Goal: Task Accomplishment & Management: Use online tool/utility

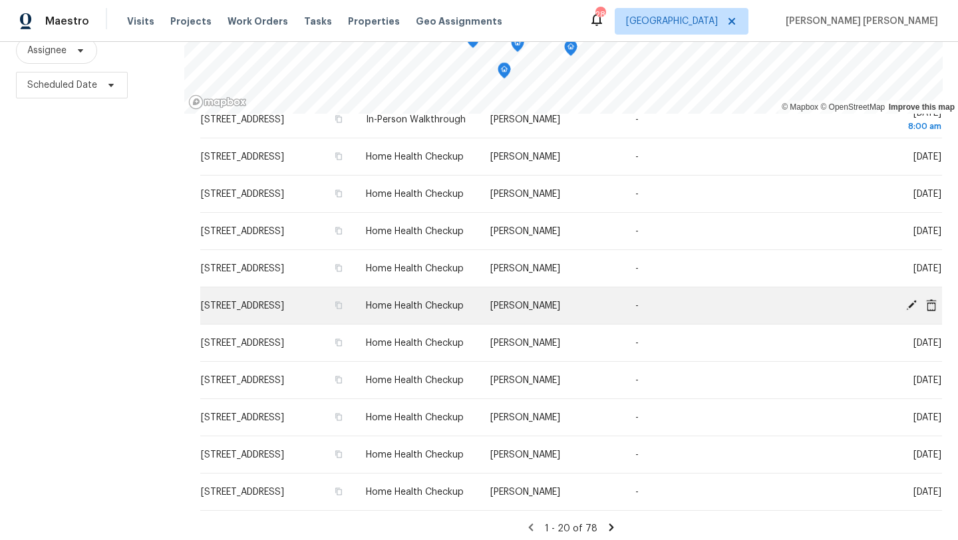
scroll to position [173, 0]
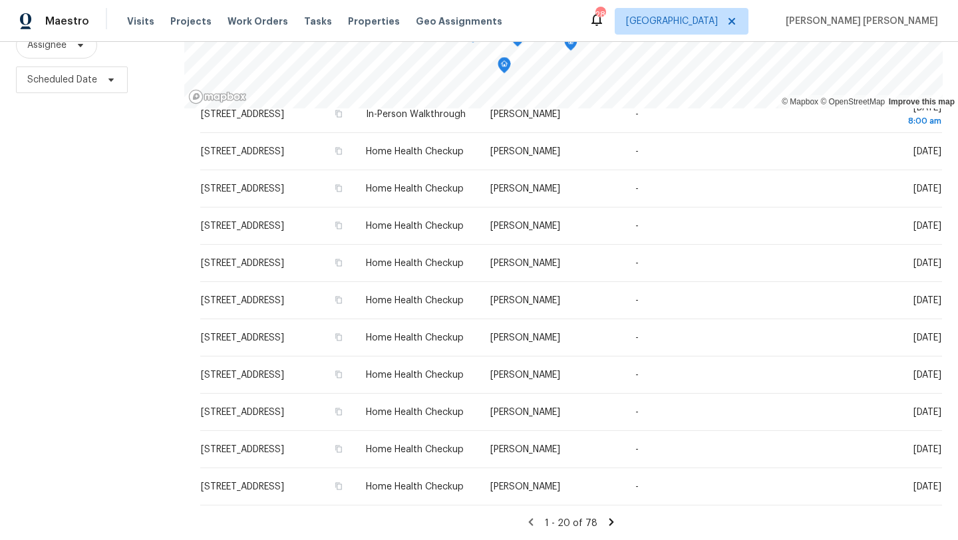
click at [605, 521] on icon at bounding box center [611, 522] width 12 height 12
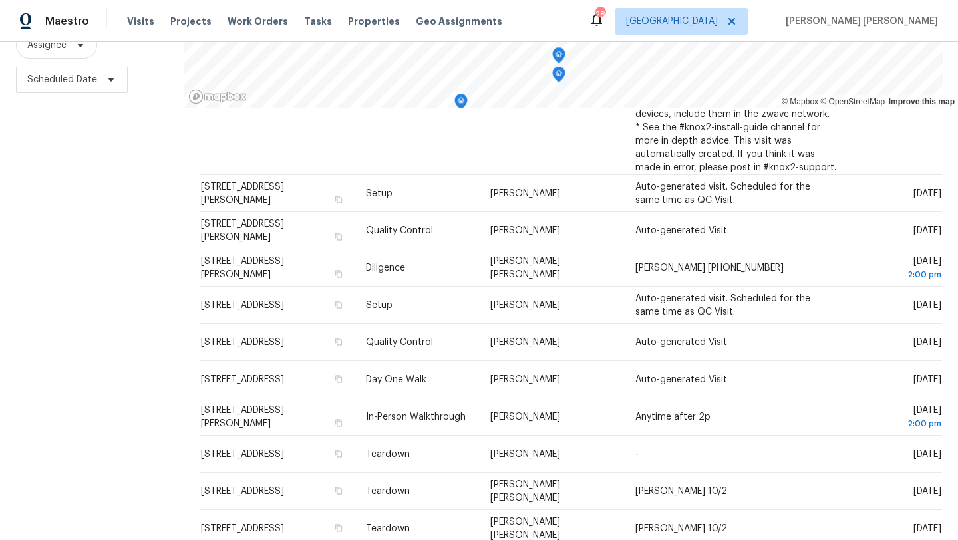
scroll to position [0, 0]
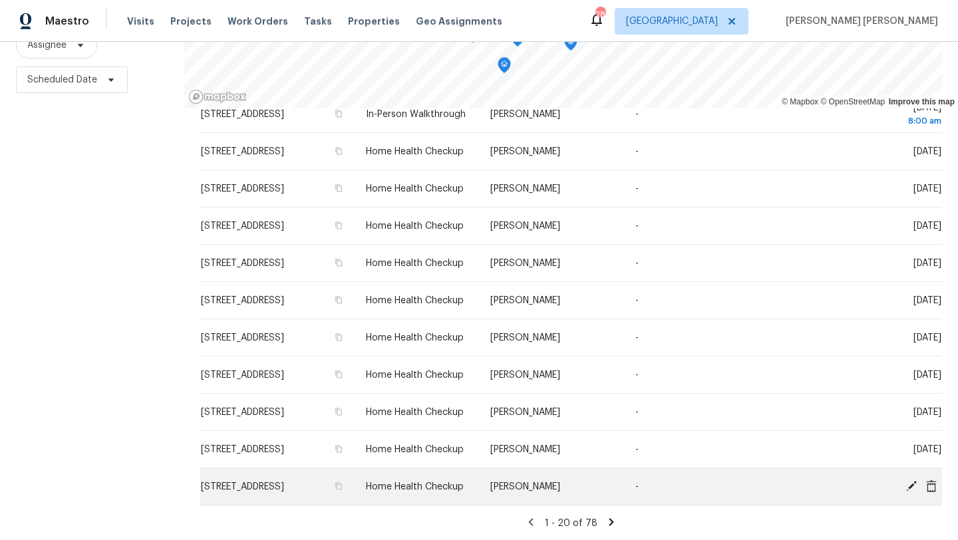
scroll to position [552, 0]
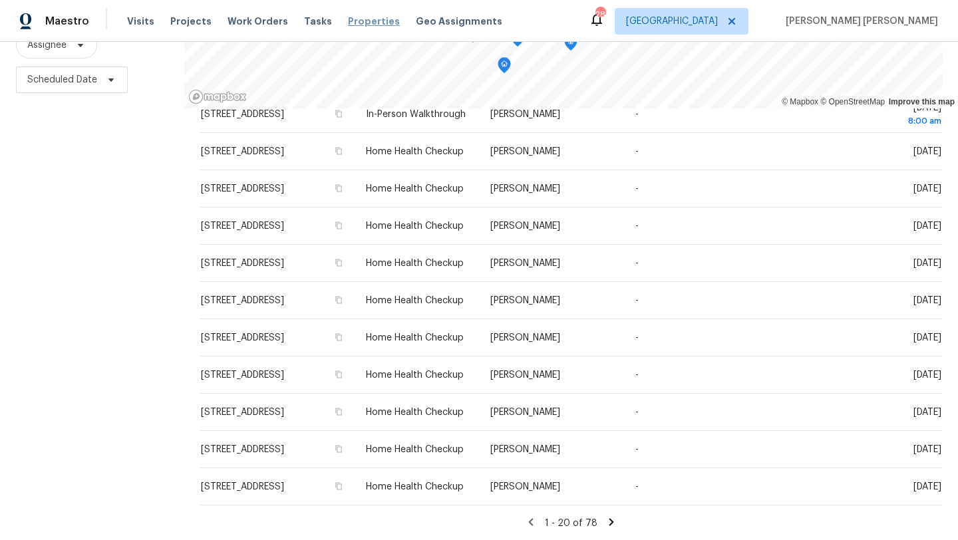
click at [372, 26] on span "Properties" at bounding box center [374, 21] width 52 height 13
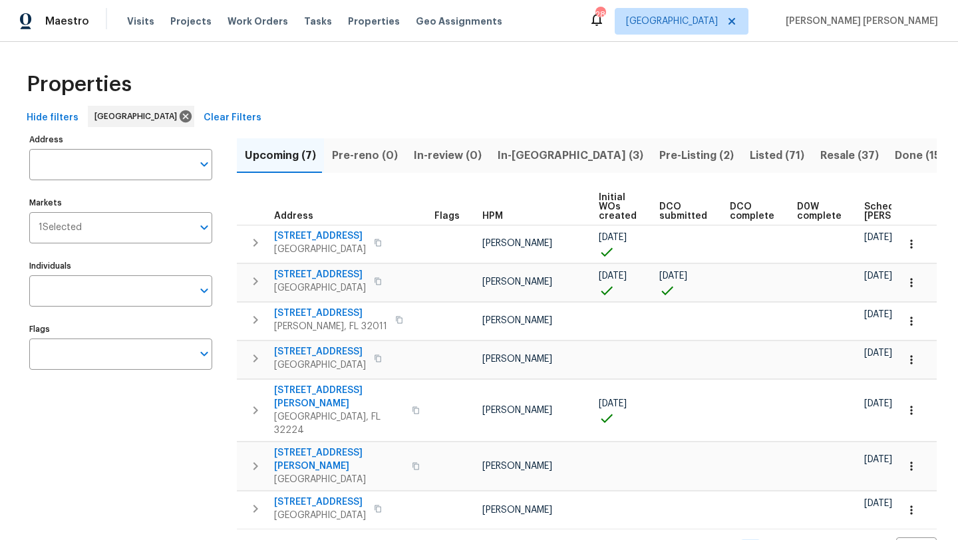
click at [536, 161] on span "In-reno (3)" at bounding box center [571, 155] width 146 height 19
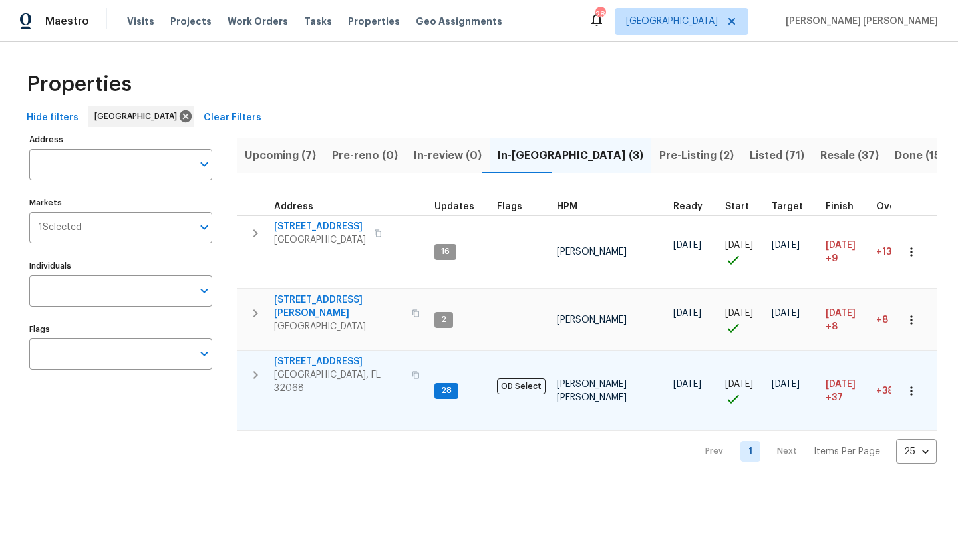
click at [317, 355] on span "2070 Tickford St" at bounding box center [339, 361] width 130 height 13
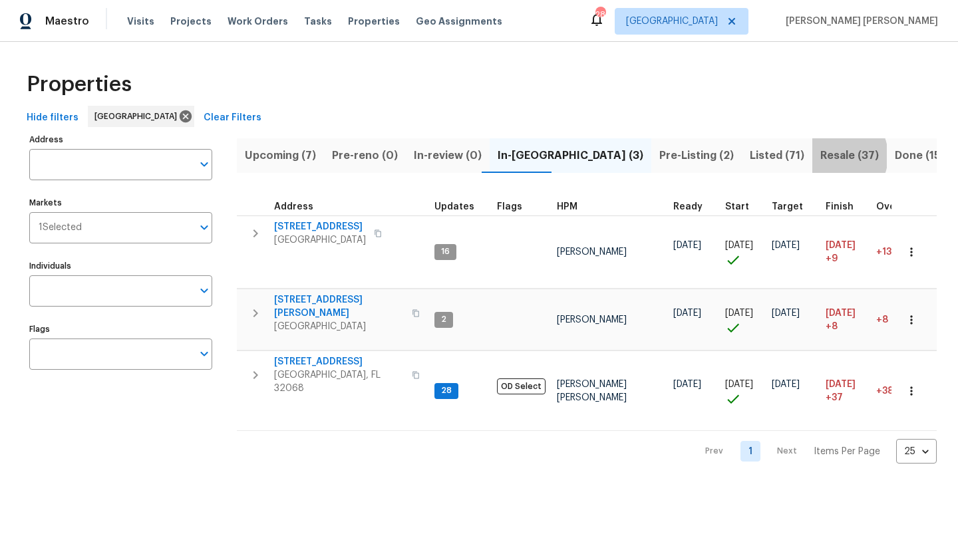
click at [820, 156] on span "Resale (37)" at bounding box center [849, 155] width 59 height 19
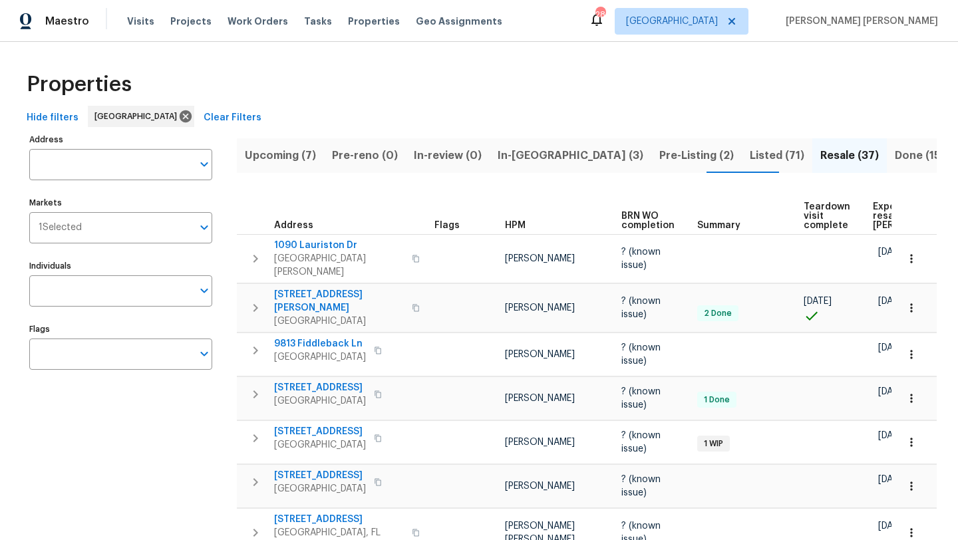
click at [513, 227] on span "HPM" at bounding box center [515, 225] width 21 height 9
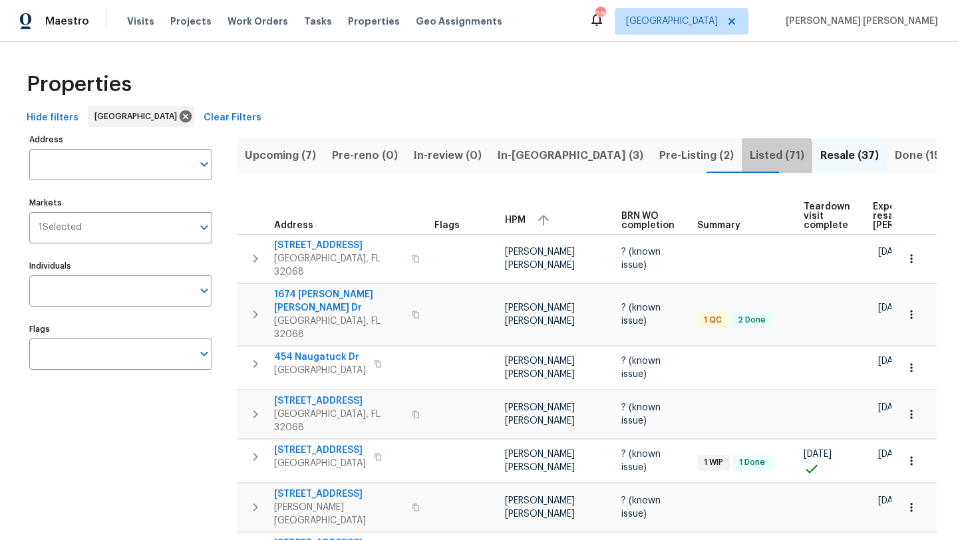
click at [750, 159] on span "Listed (71)" at bounding box center [777, 155] width 55 height 19
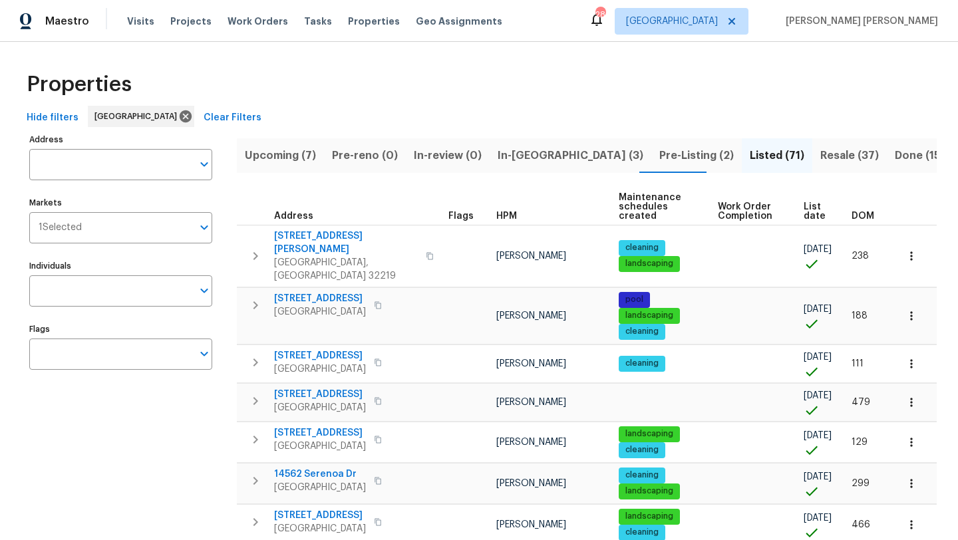
click at [651, 166] on button "Pre-Listing (2)" at bounding box center [696, 155] width 90 height 35
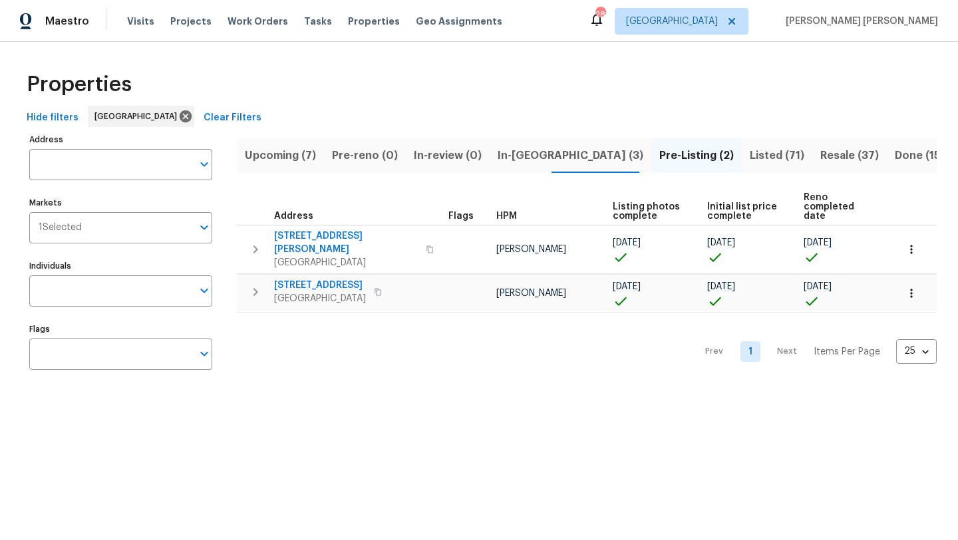
click at [750, 162] on span "Listed (71)" at bounding box center [777, 155] width 55 height 19
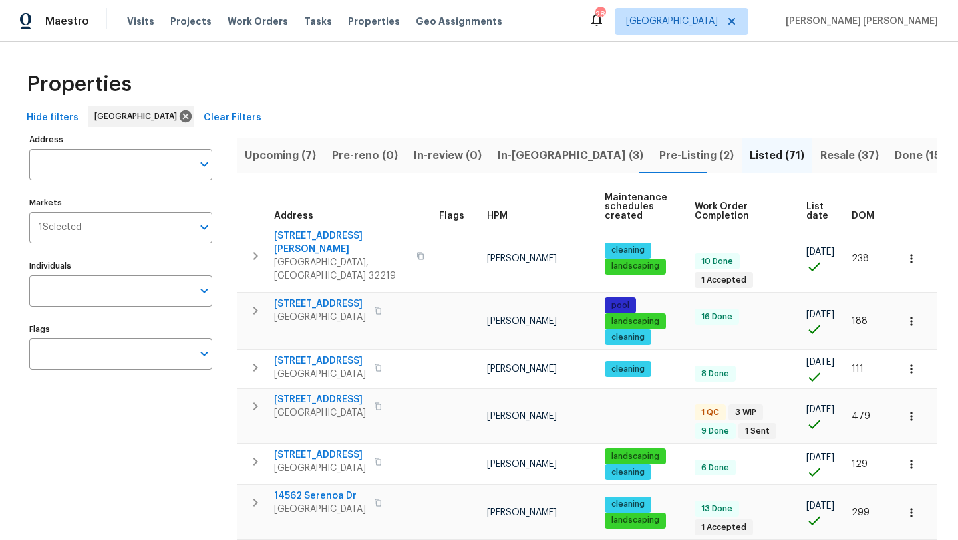
click at [495, 216] on span "HPM" at bounding box center [497, 216] width 21 height 9
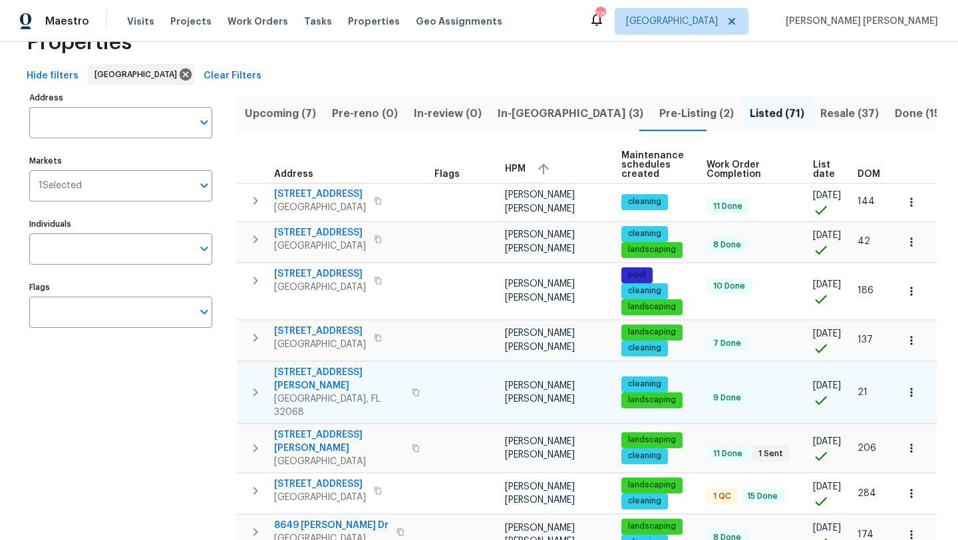
scroll to position [46, 0]
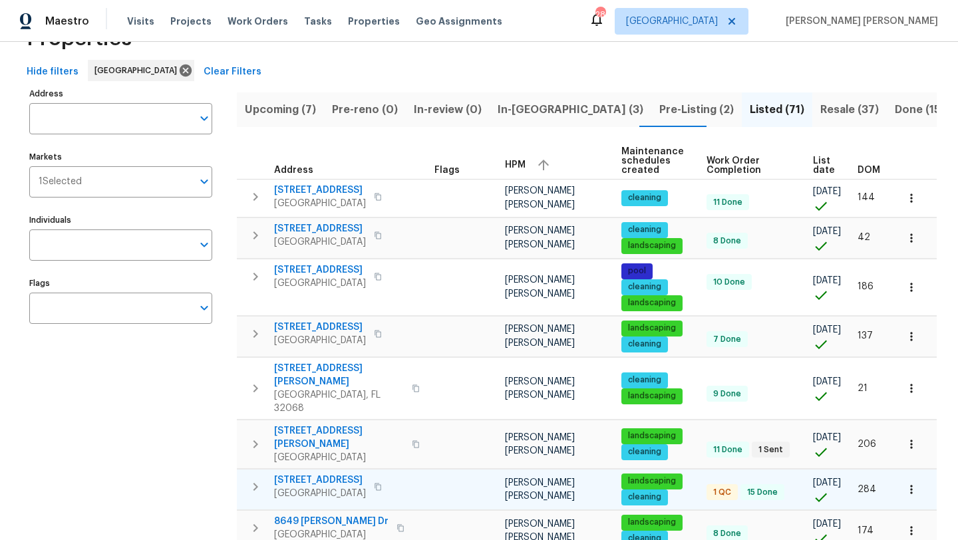
click at [330, 487] on span "Orange Park, FL 32065" at bounding box center [320, 493] width 92 height 13
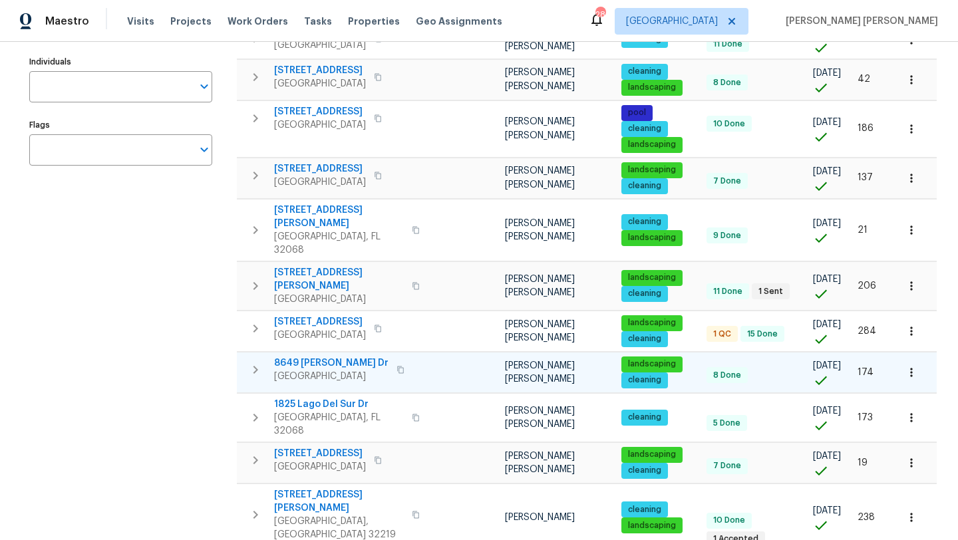
scroll to position [189, 0]
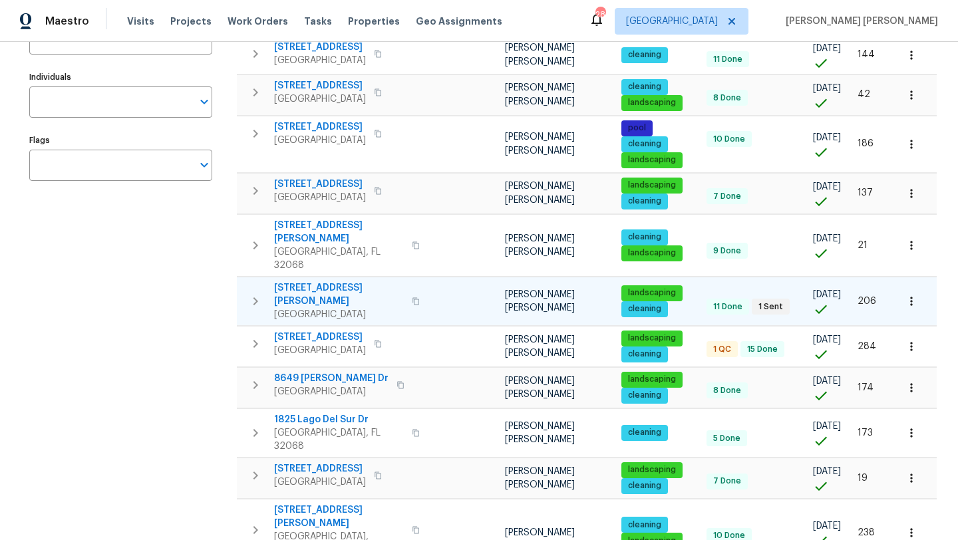
click at [315, 283] on span "601 Morgan St" at bounding box center [339, 294] width 130 height 27
click at [913, 298] on icon "button" at bounding box center [911, 301] width 13 height 13
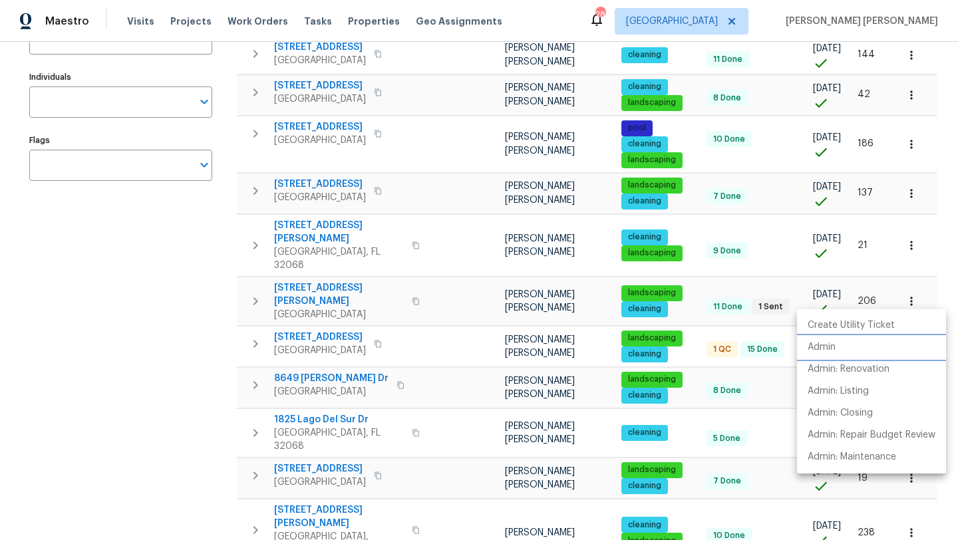
click at [853, 347] on li "Admin" at bounding box center [871, 348] width 149 height 22
click at [164, 345] on div at bounding box center [479, 270] width 958 height 540
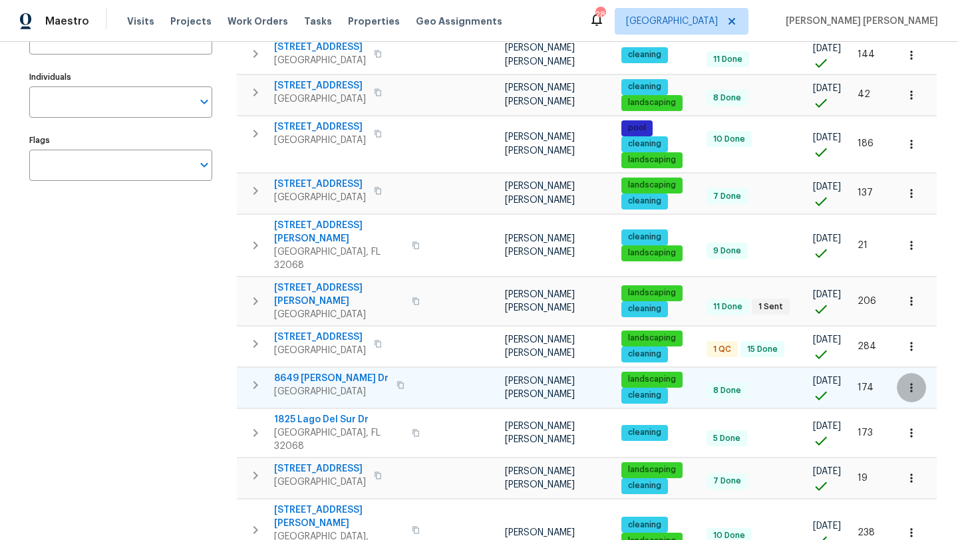
click at [911, 381] on icon "button" at bounding box center [911, 387] width 13 height 13
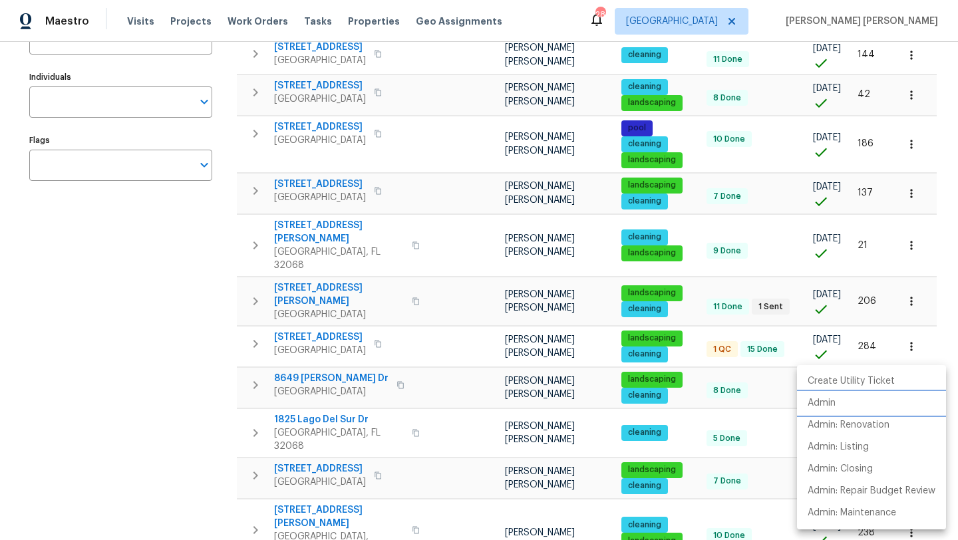
click at [839, 405] on li "Admin" at bounding box center [871, 403] width 149 height 22
click at [911, 160] on div at bounding box center [479, 270] width 958 height 540
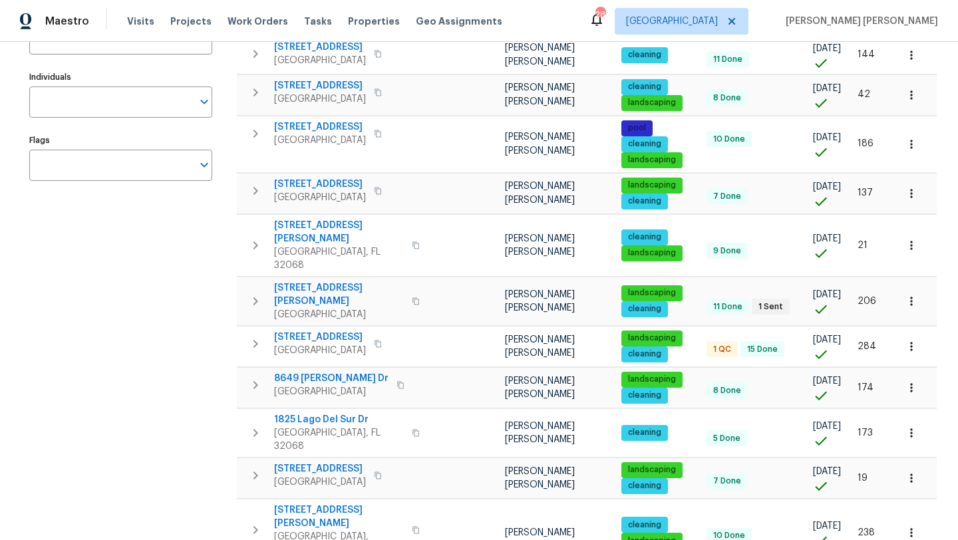
click at [911, 151] on icon "button" at bounding box center [911, 144] width 13 height 13
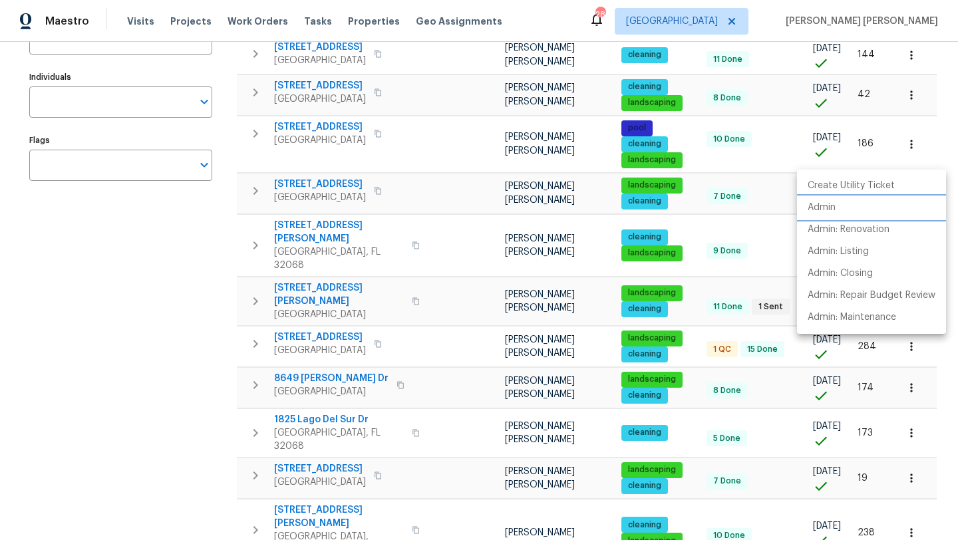
click at [833, 214] on p "Admin" at bounding box center [821, 208] width 28 height 14
click at [159, 275] on div at bounding box center [479, 270] width 958 height 540
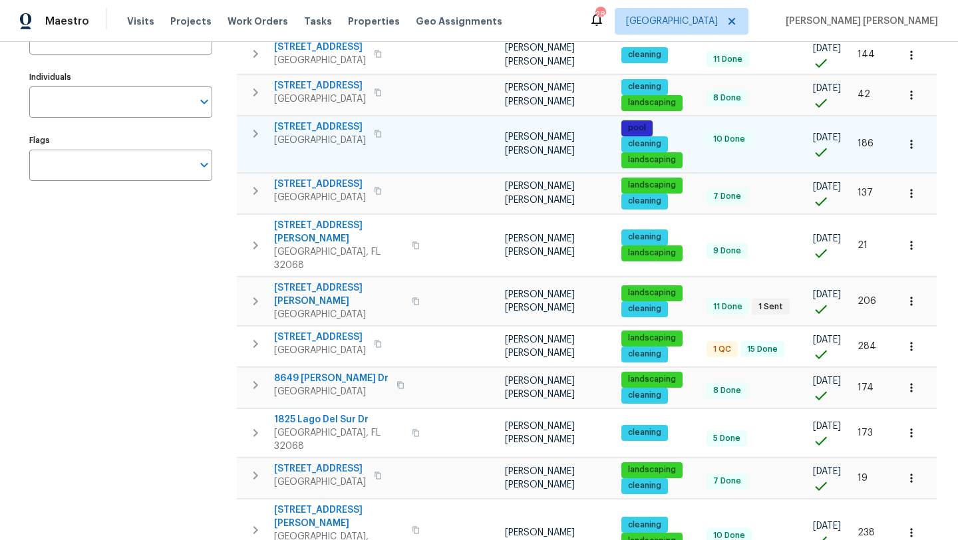
click at [907, 151] on icon "button" at bounding box center [911, 144] width 13 height 13
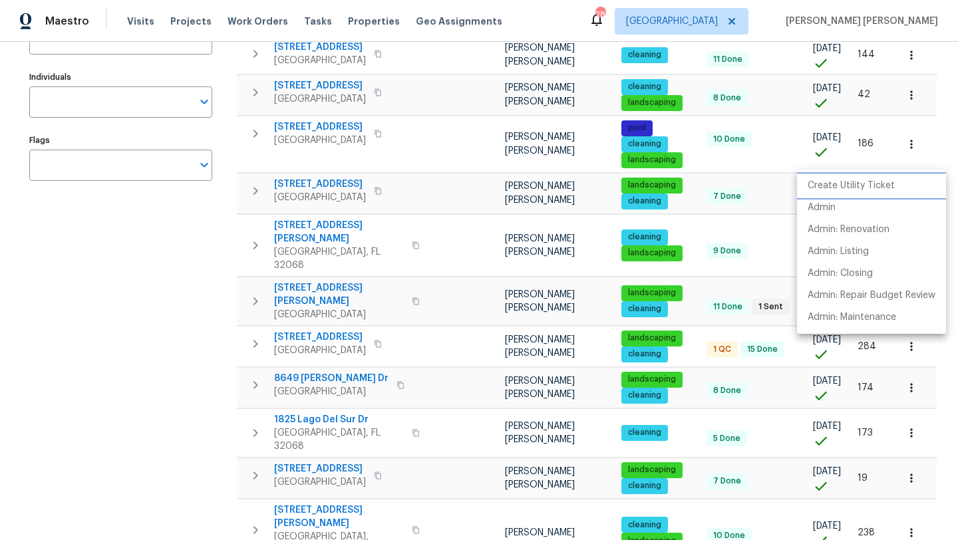
click at [877, 192] on p "Create Utility Ticket" at bounding box center [850, 186] width 87 height 14
click at [308, 148] on div at bounding box center [479, 270] width 958 height 540
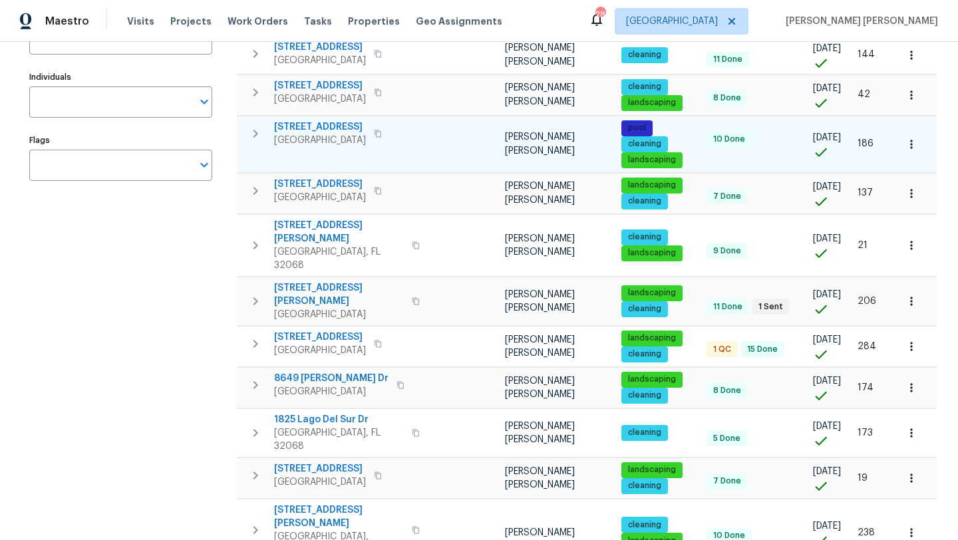
click at [314, 134] on span "914 Quailridge Ct" at bounding box center [320, 126] width 92 height 13
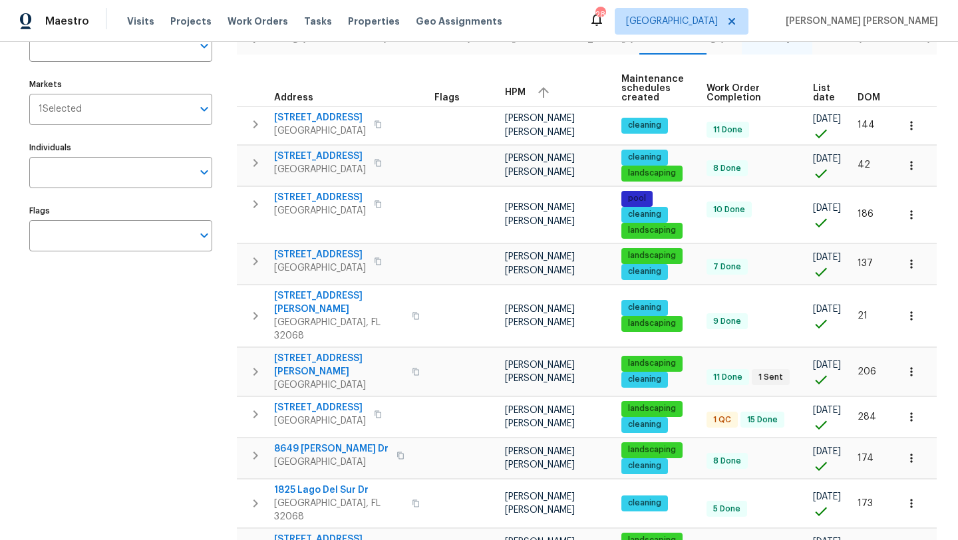
scroll to position [116, 0]
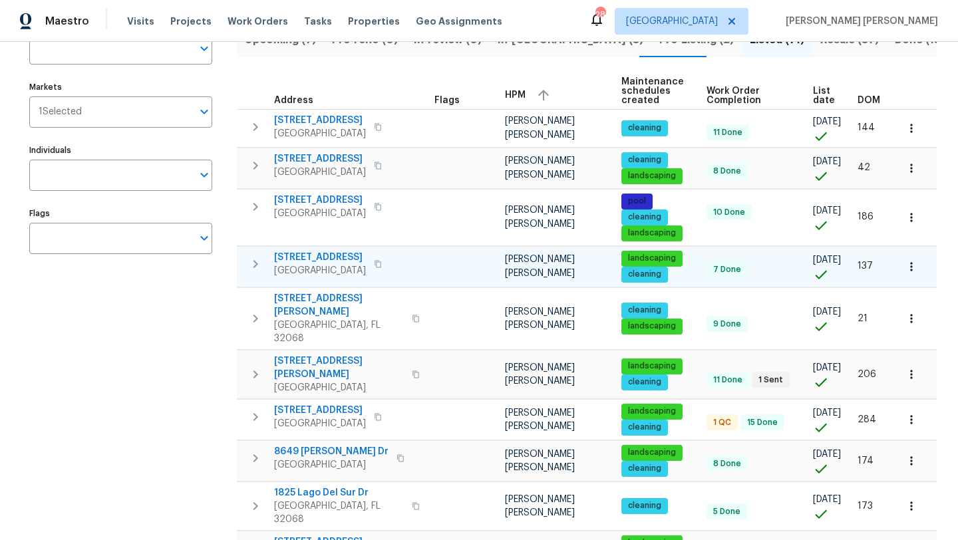
click at [913, 273] on icon "button" at bounding box center [911, 266] width 13 height 13
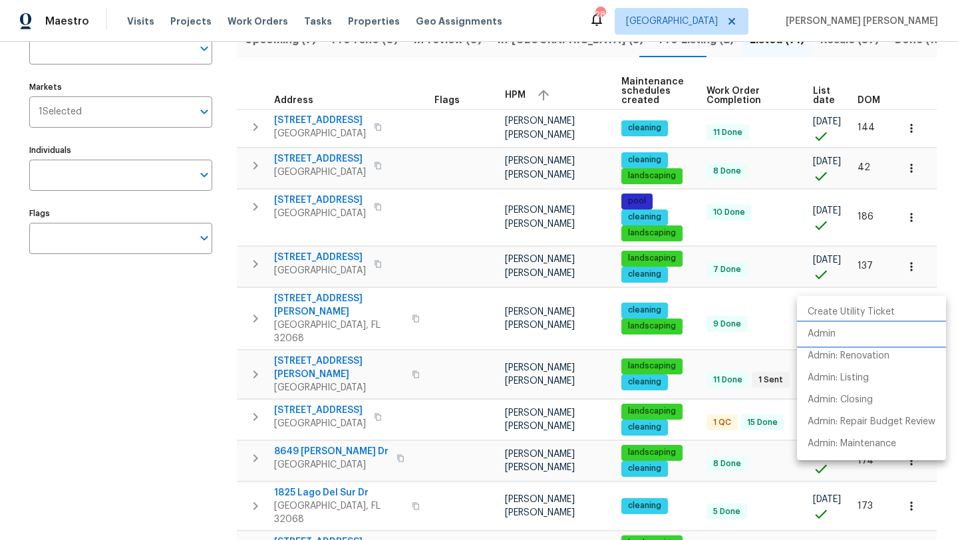
click at [847, 331] on li "Admin" at bounding box center [871, 334] width 149 height 22
click at [333, 264] on div at bounding box center [479, 270] width 958 height 540
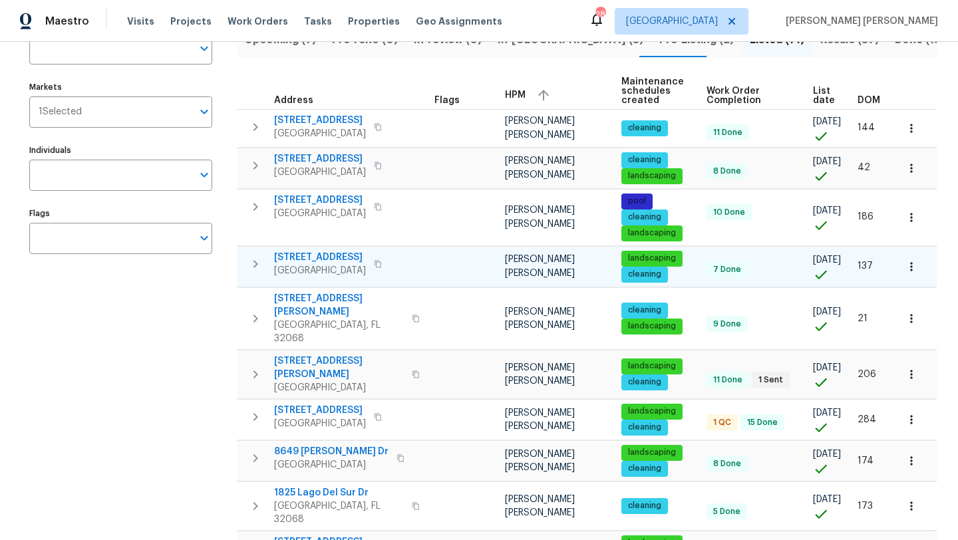
click at [336, 276] on span "Green Cove Springs, FL 32043" at bounding box center [320, 270] width 92 height 13
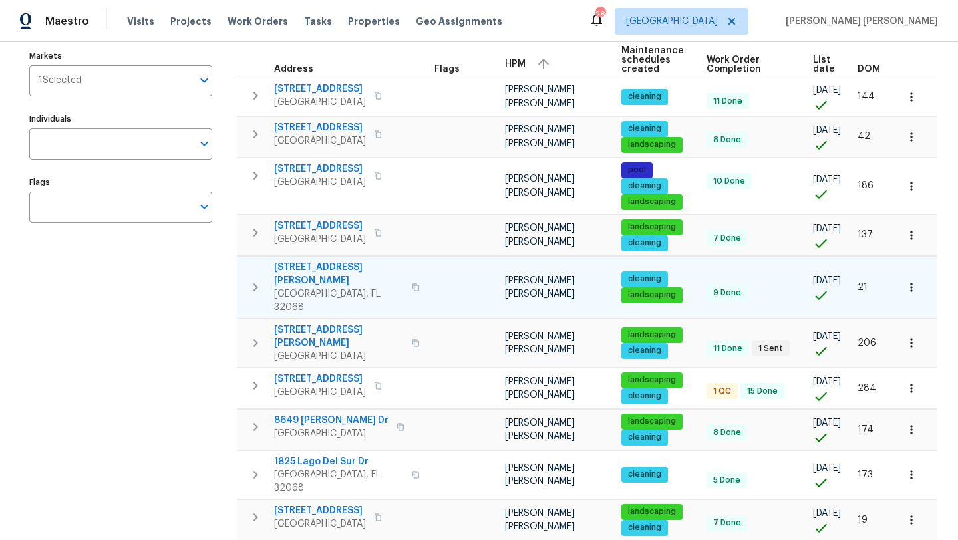
scroll to position [148, 0]
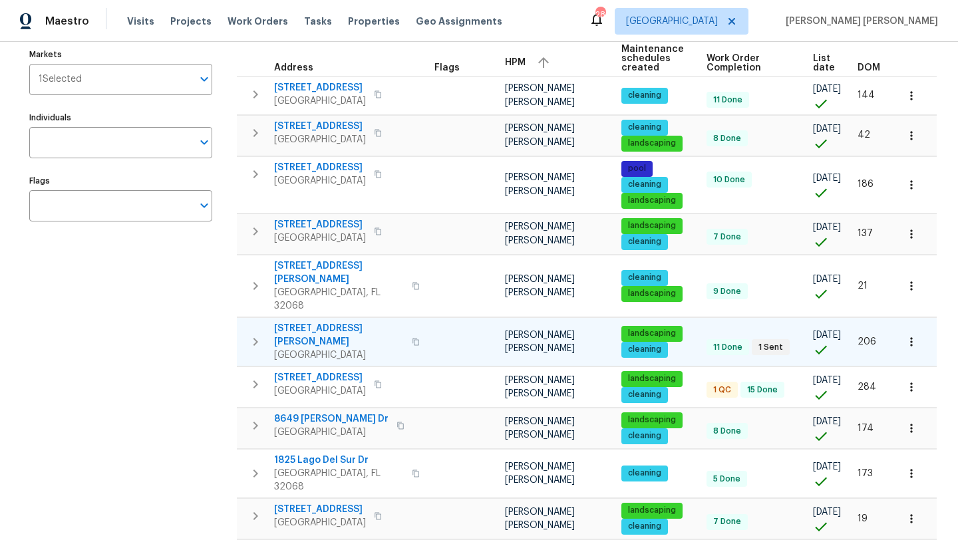
click at [319, 327] on span "601 Morgan St" at bounding box center [339, 335] width 130 height 27
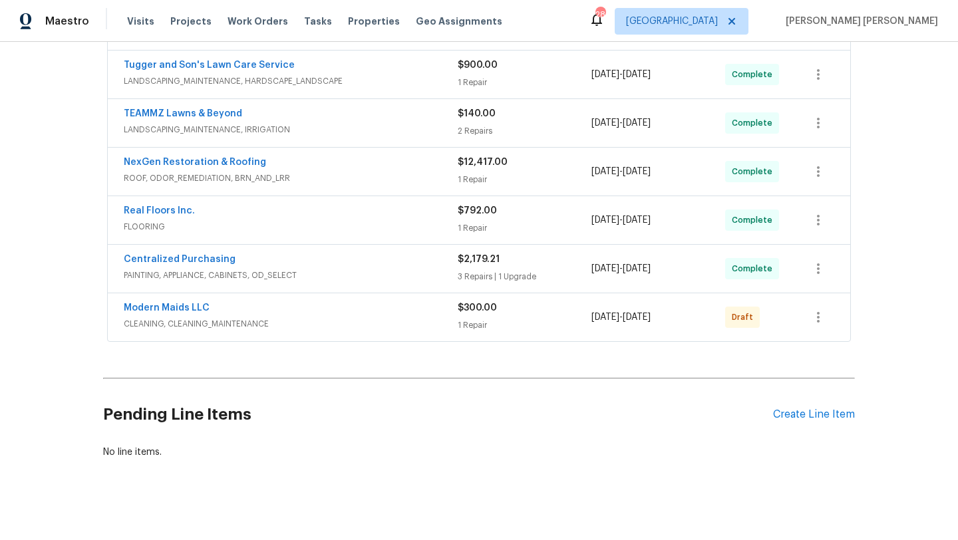
scroll to position [659, 0]
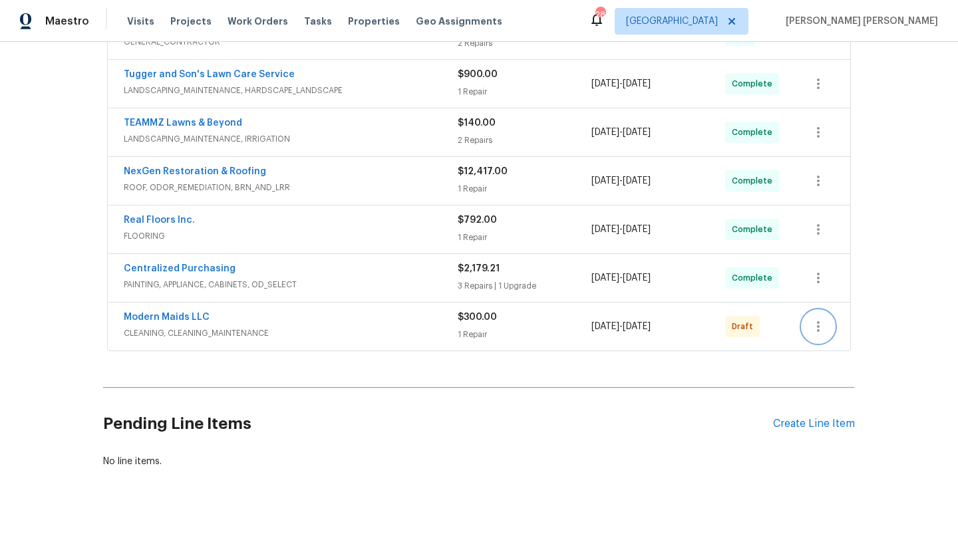
click at [815, 319] on icon "button" at bounding box center [818, 327] width 16 height 16
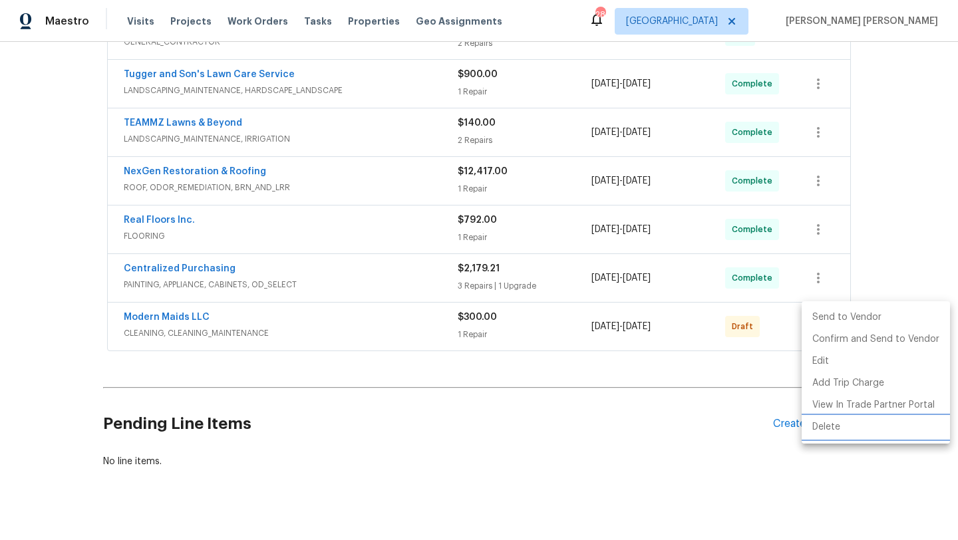
click at [831, 426] on li "Delete" at bounding box center [875, 427] width 148 height 22
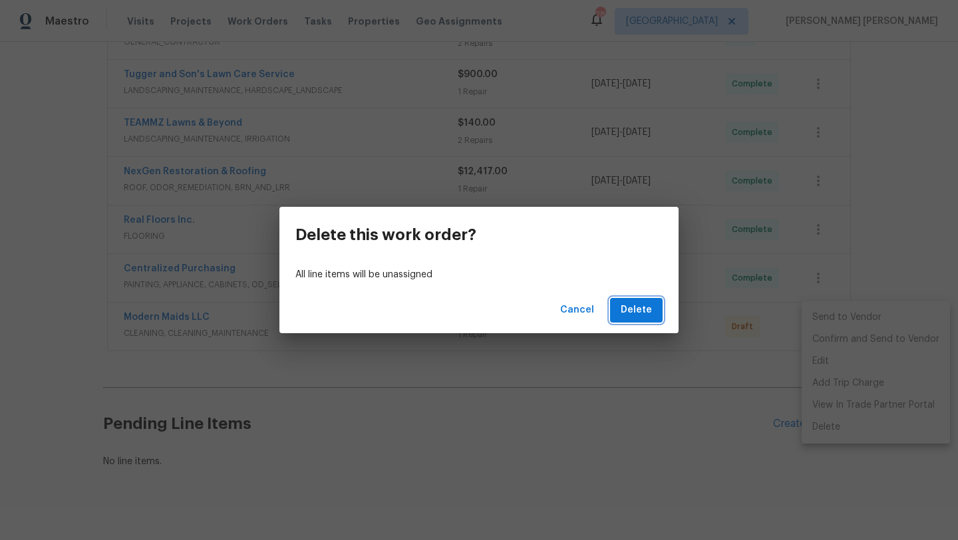
click at [623, 299] on button "Delete" at bounding box center [636, 310] width 53 height 25
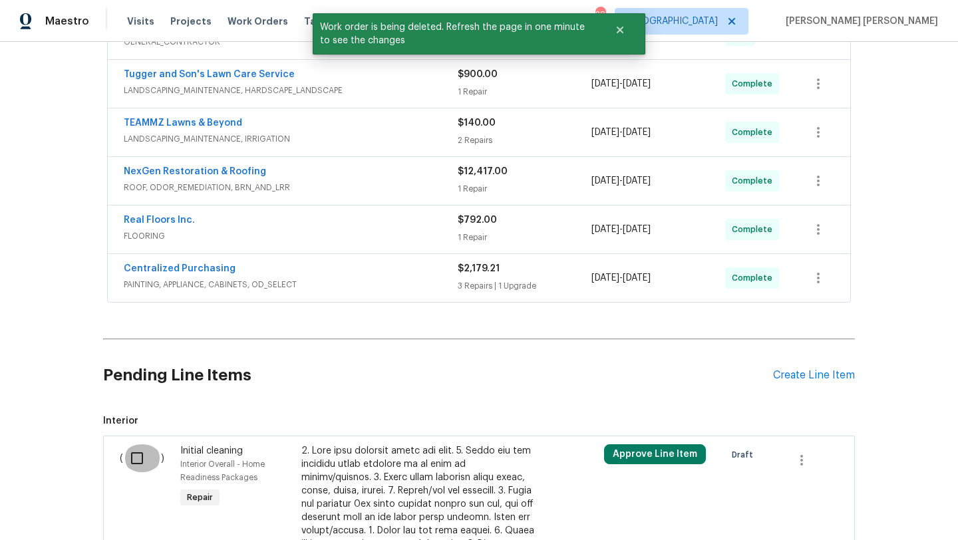
click at [136, 455] on input "checkbox" at bounding box center [142, 458] width 38 height 28
checkbox input "true"
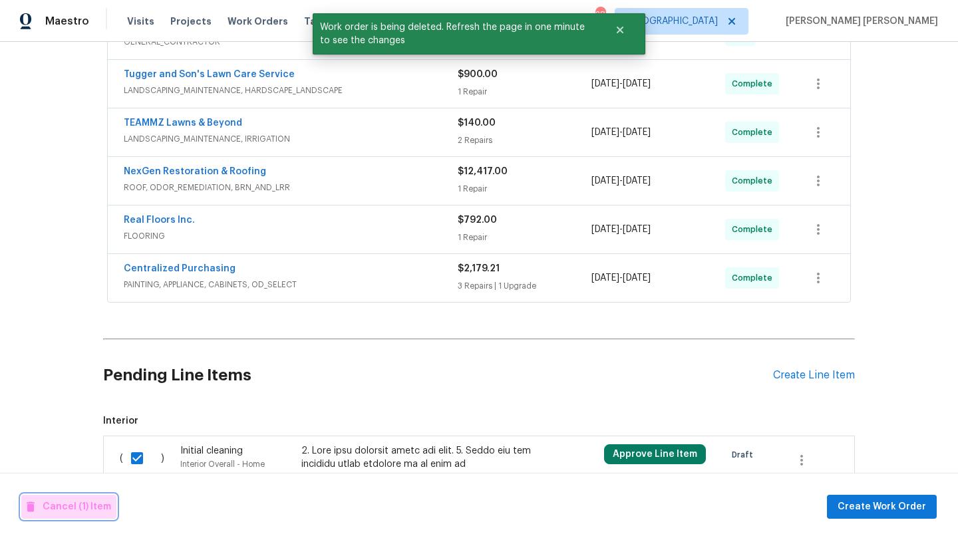
click at [77, 506] on span "Cancel (1) Item" at bounding box center [69, 507] width 84 height 17
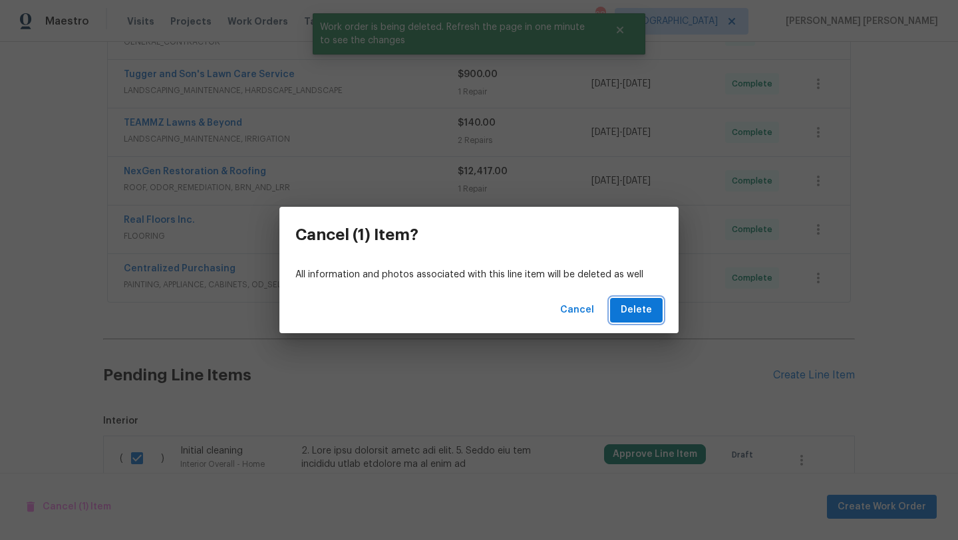
click at [629, 313] on span "Delete" at bounding box center [636, 310] width 31 height 17
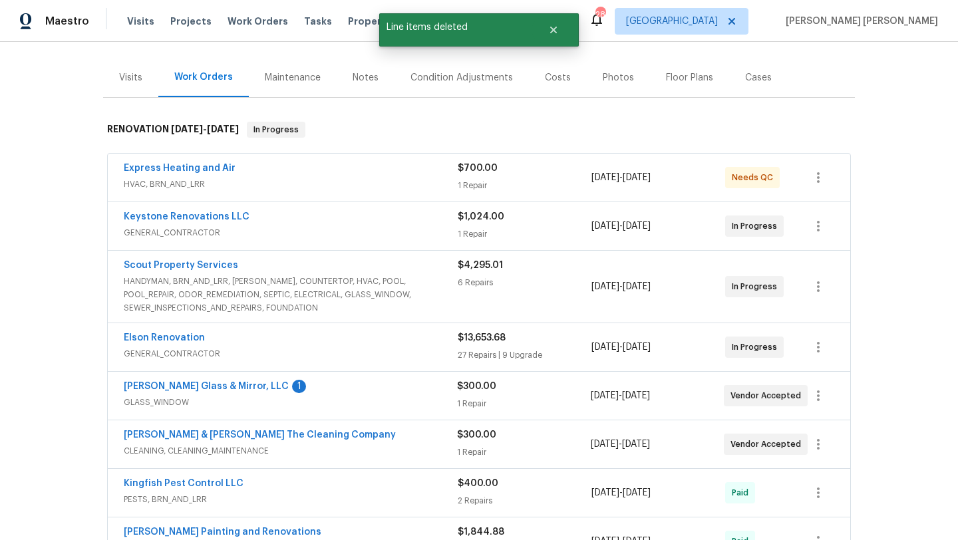
scroll to position [0, 0]
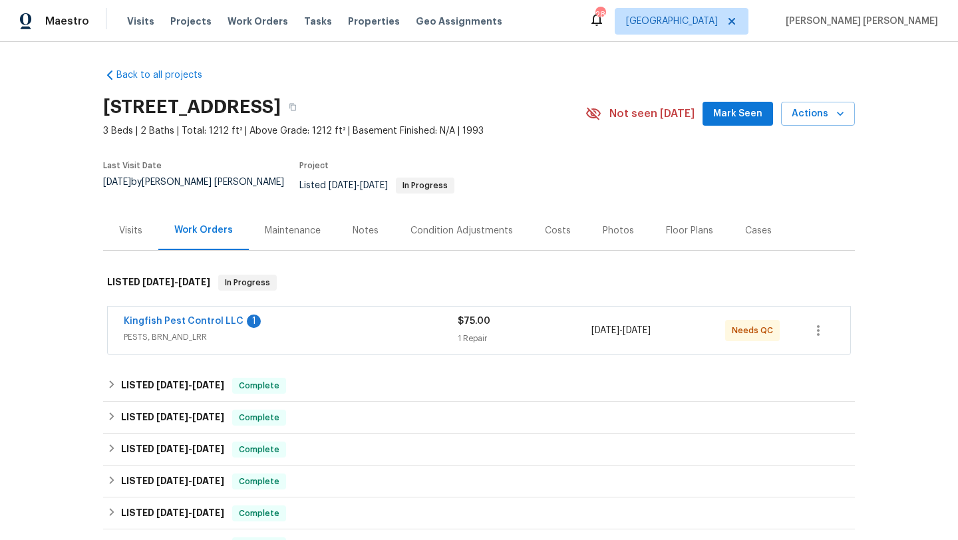
click at [187, 331] on span "PESTS, BRN_AND_LRR" at bounding box center [291, 337] width 334 height 13
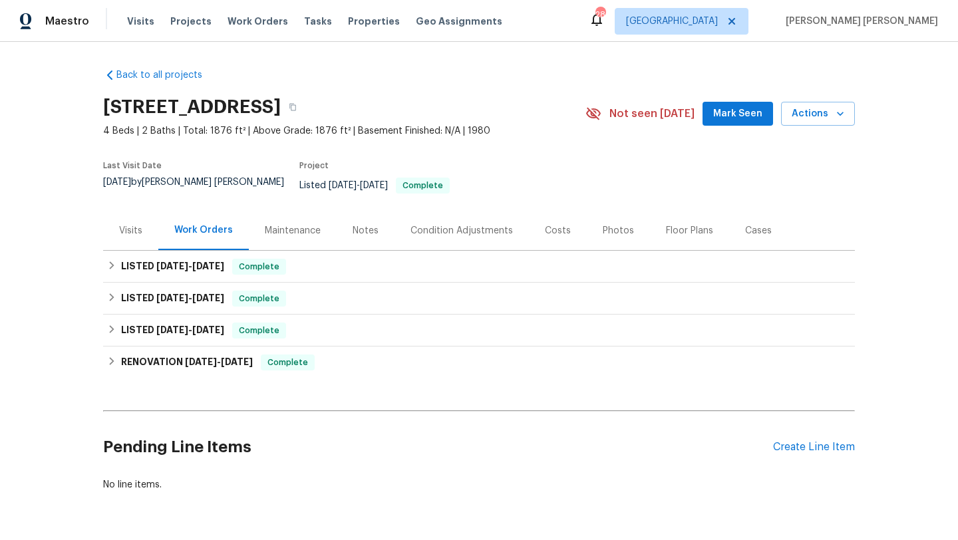
click at [134, 224] on div "Visits" at bounding box center [130, 230] width 23 height 13
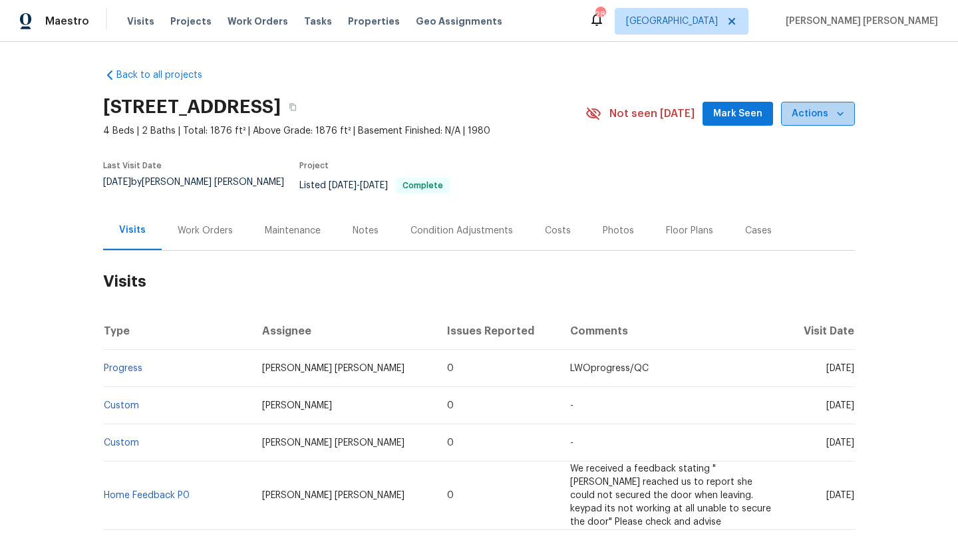
click at [843, 113] on icon "button" at bounding box center [839, 113] width 13 height 13
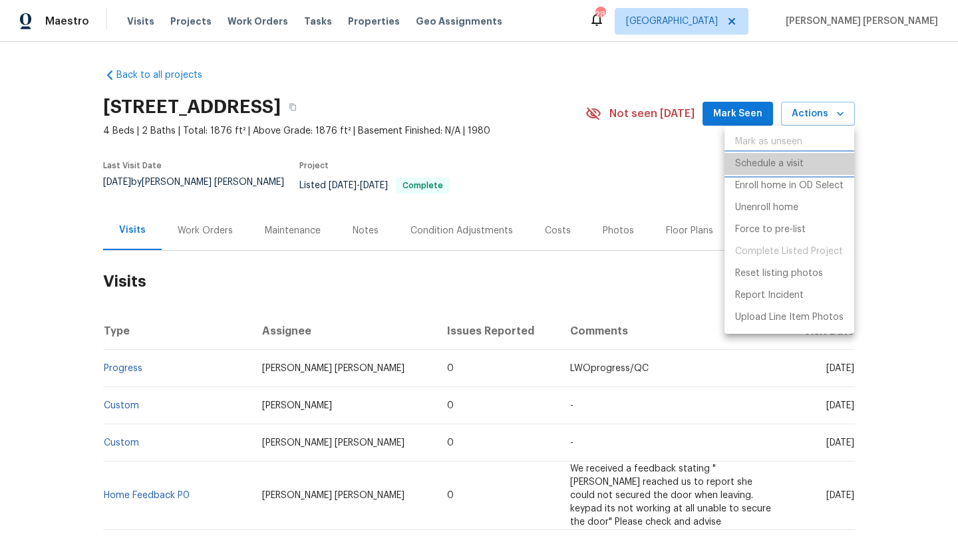
click at [796, 164] on p "Schedule a visit" at bounding box center [769, 164] width 69 height 14
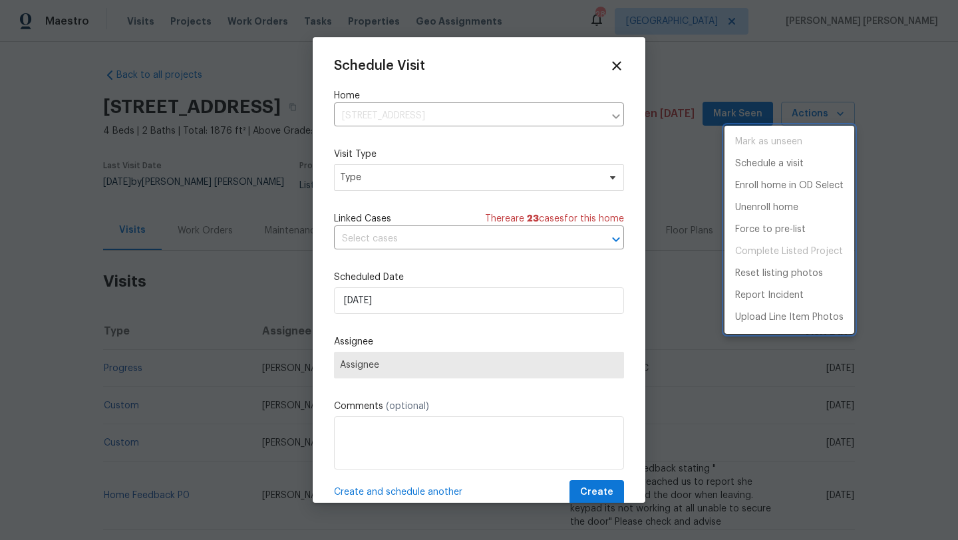
click at [466, 163] on div at bounding box center [479, 270] width 958 height 540
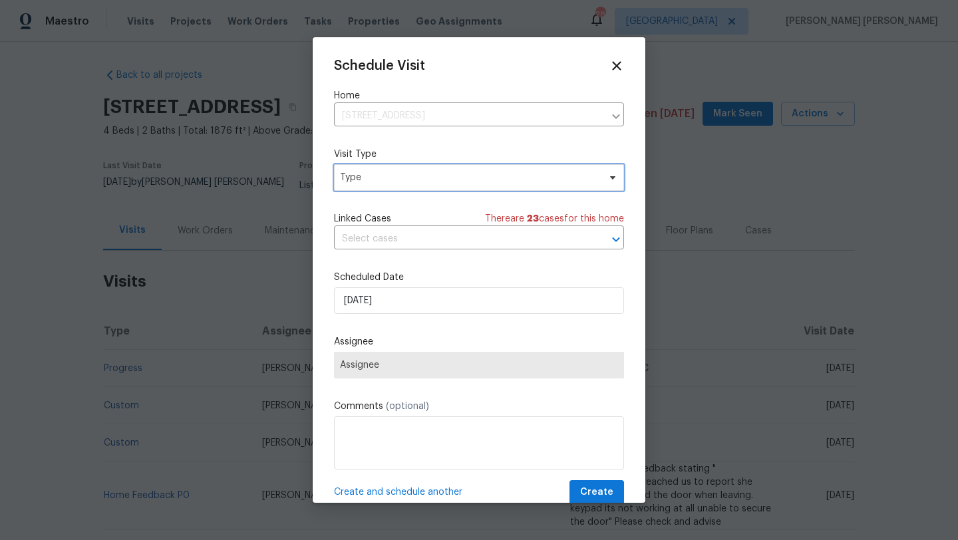
click at [464, 181] on span "Type" at bounding box center [469, 177] width 259 height 13
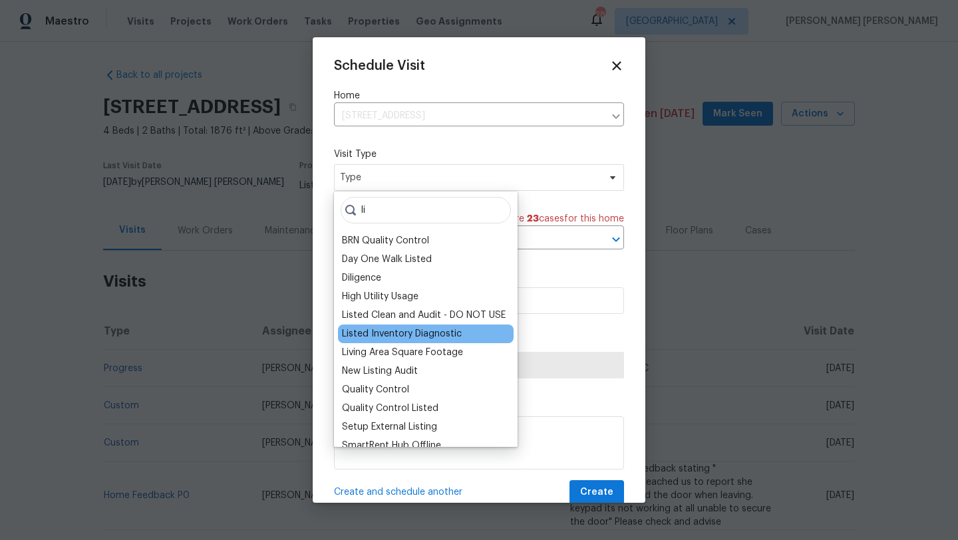
type input "li"
click at [421, 338] on div "Listed Inventory Diagnostic" at bounding box center [402, 333] width 120 height 13
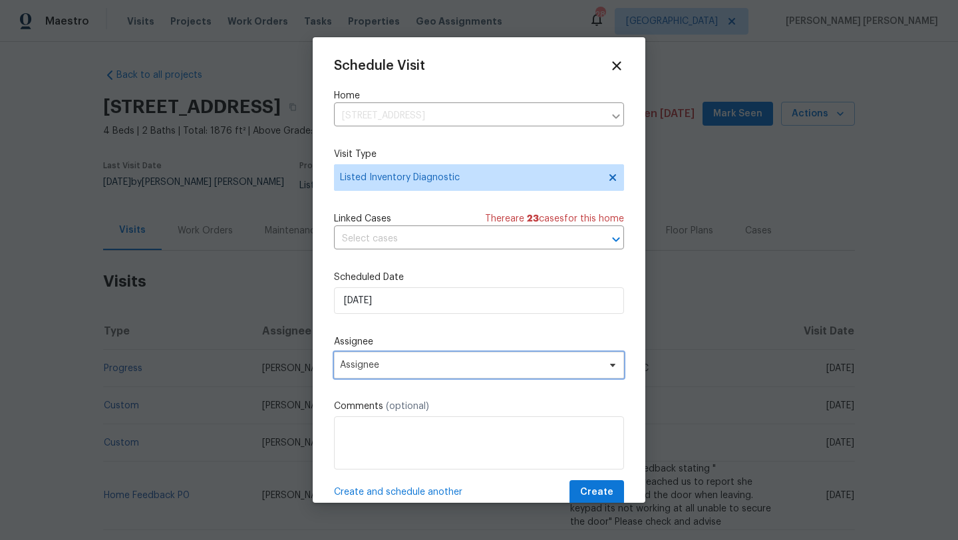
click at [392, 370] on span "Assignee" at bounding box center [470, 365] width 261 height 11
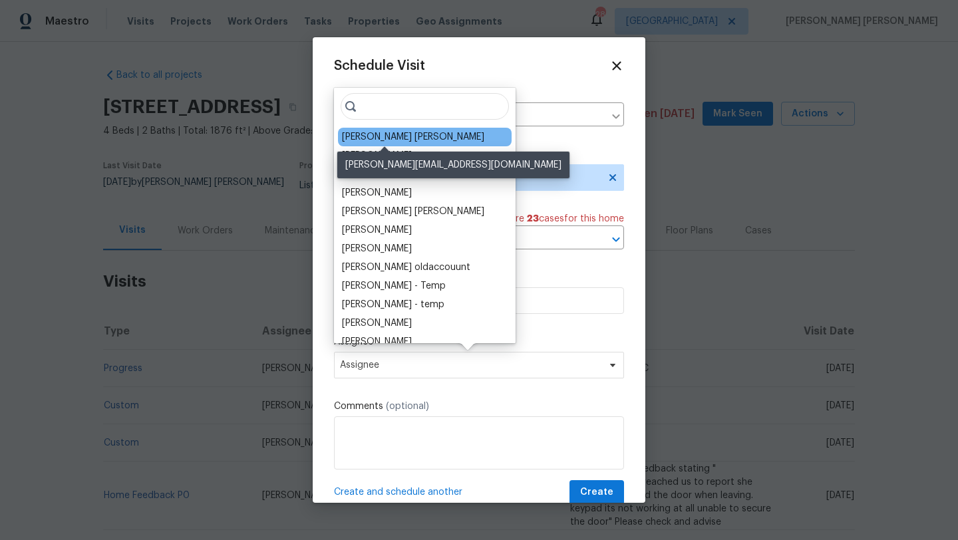
click at [390, 138] on div "[PERSON_NAME] [PERSON_NAME]" at bounding box center [413, 136] width 142 height 13
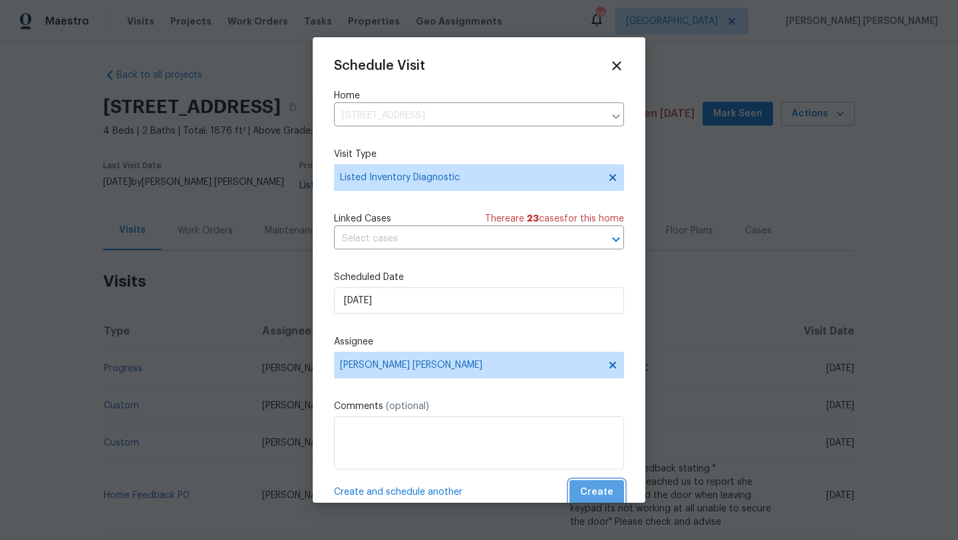
click at [600, 494] on span "Create" at bounding box center [596, 492] width 33 height 17
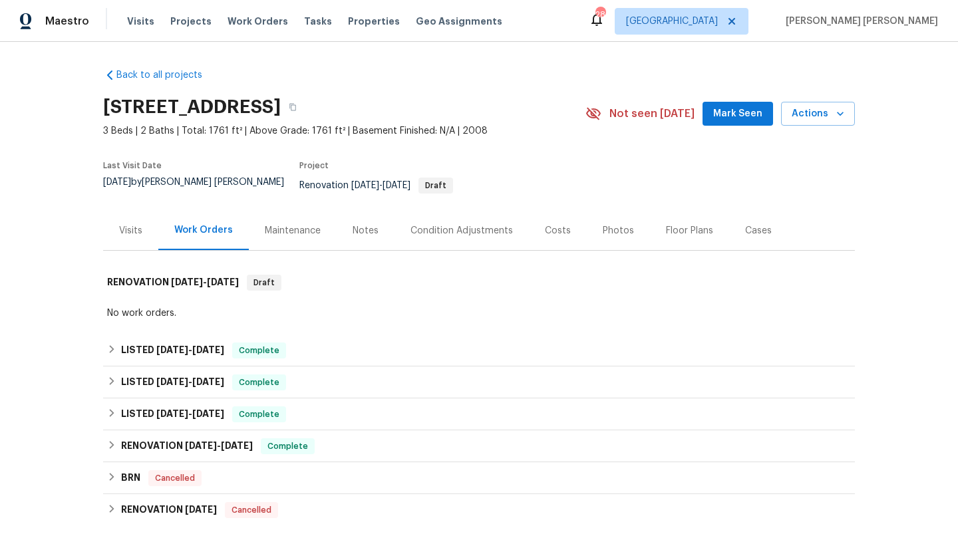
click at [131, 211] on div "Visits" at bounding box center [130, 230] width 55 height 39
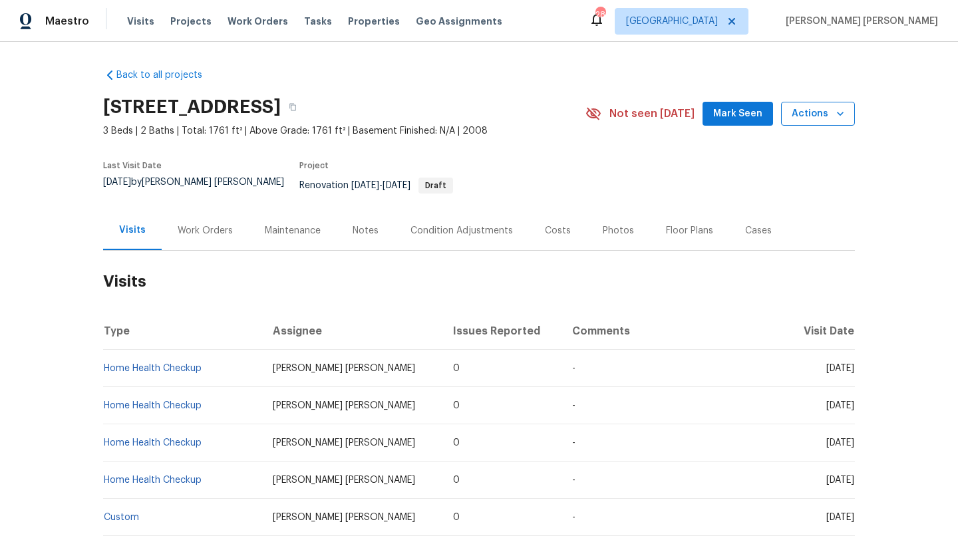
click at [839, 112] on icon "button" at bounding box center [839, 113] width 13 height 13
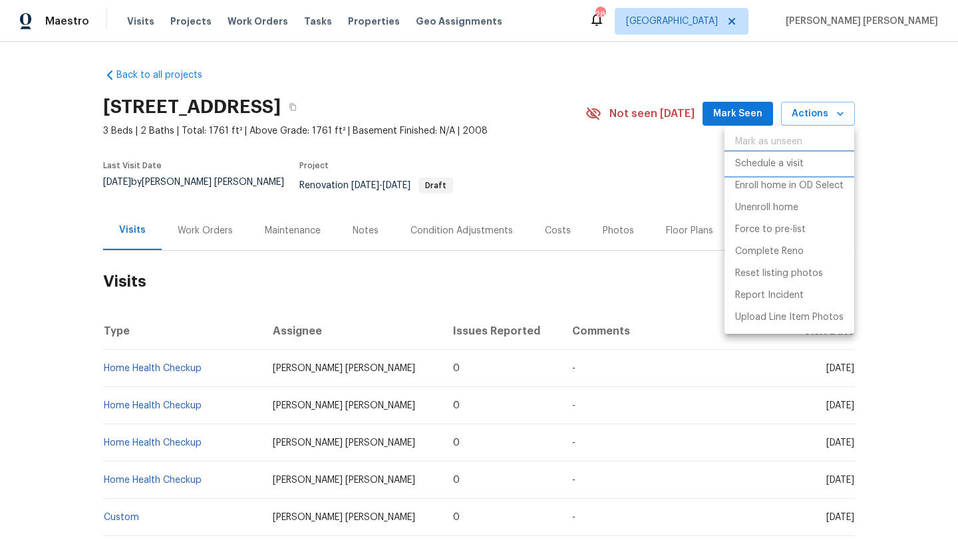
click at [771, 168] on p "Schedule a visit" at bounding box center [769, 164] width 69 height 14
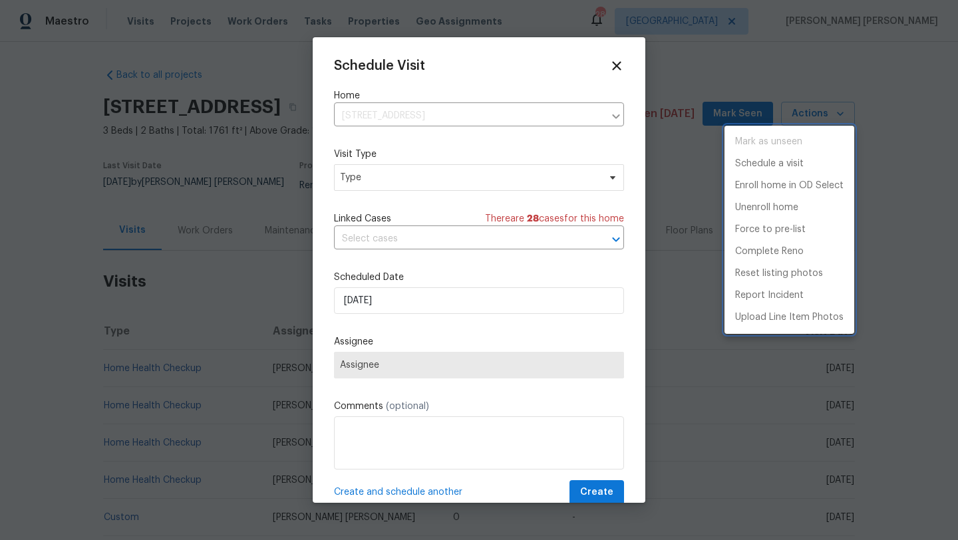
click at [390, 178] on div at bounding box center [479, 270] width 958 height 540
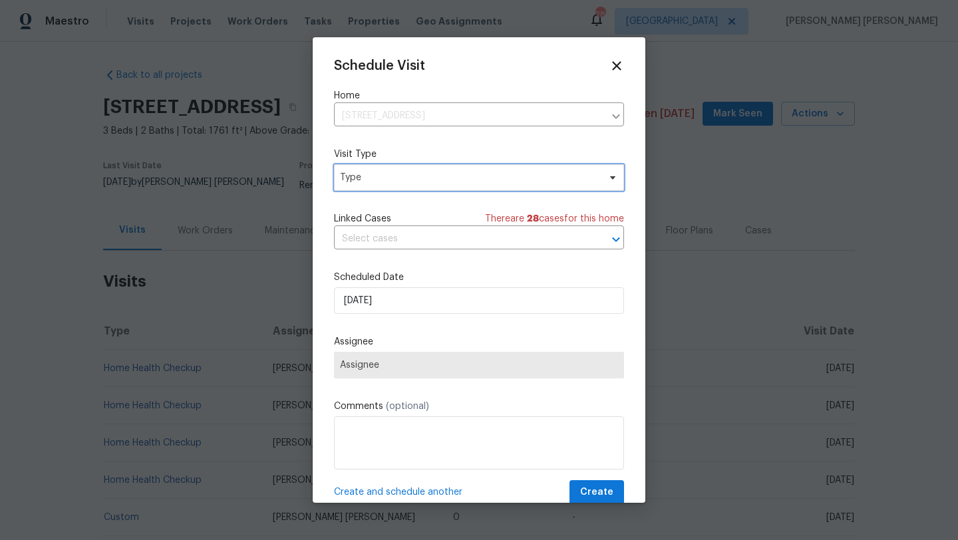
click at [390, 178] on span "Type" at bounding box center [469, 177] width 259 height 13
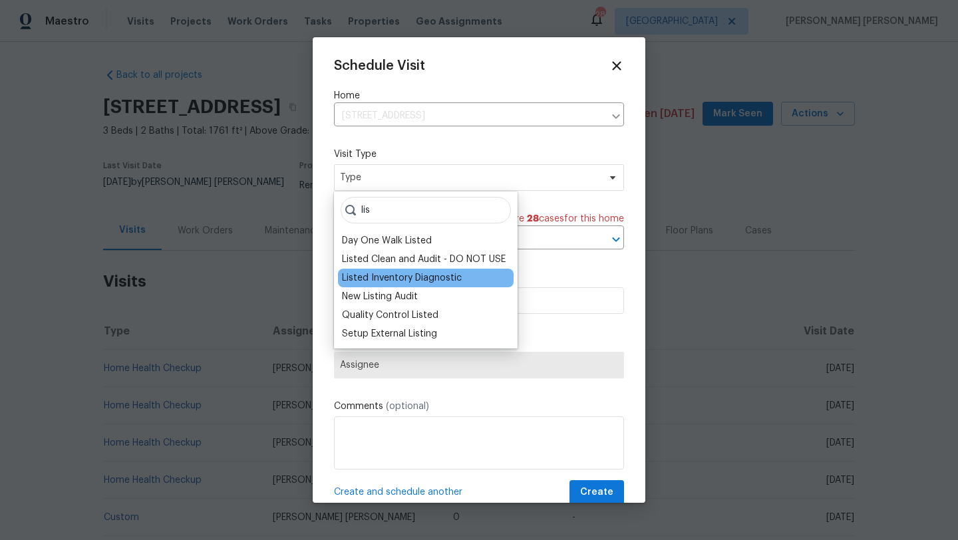
type input "lis"
click at [417, 275] on div "Listed Inventory Diagnostic" at bounding box center [402, 277] width 120 height 13
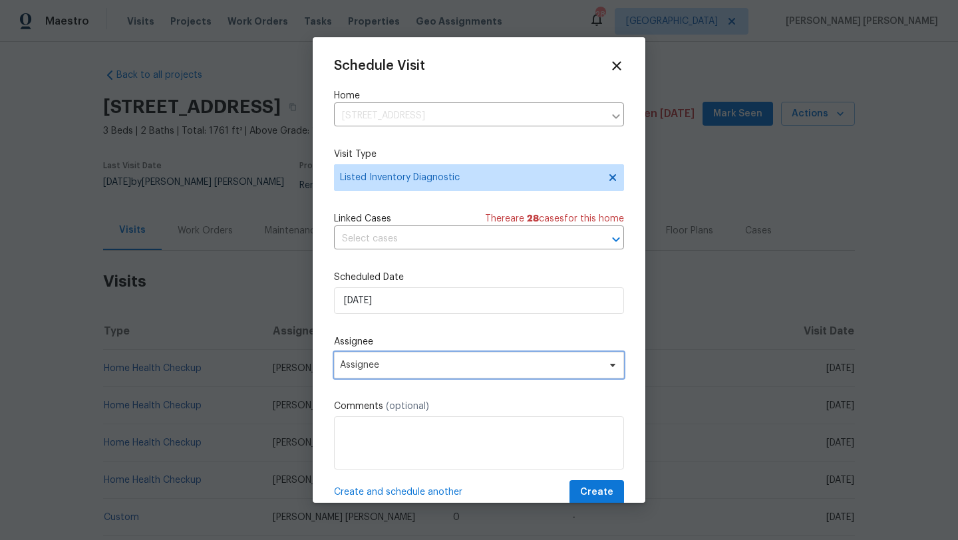
click at [382, 364] on span "Assignee" at bounding box center [470, 365] width 261 height 11
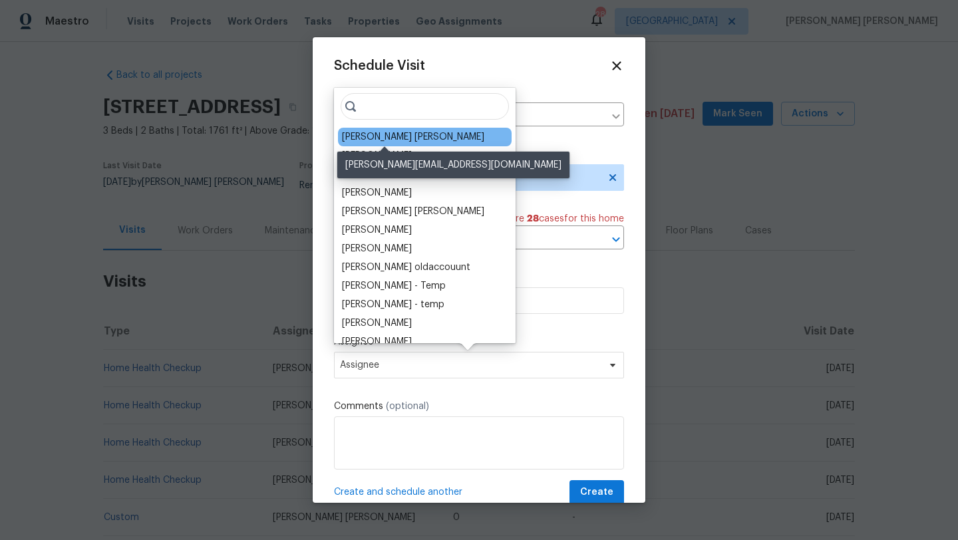
click at [392, 138] on div "[PERSON_NAME] [PERSON_NAME]" at bounding box center [413, 136] width 142 height 13
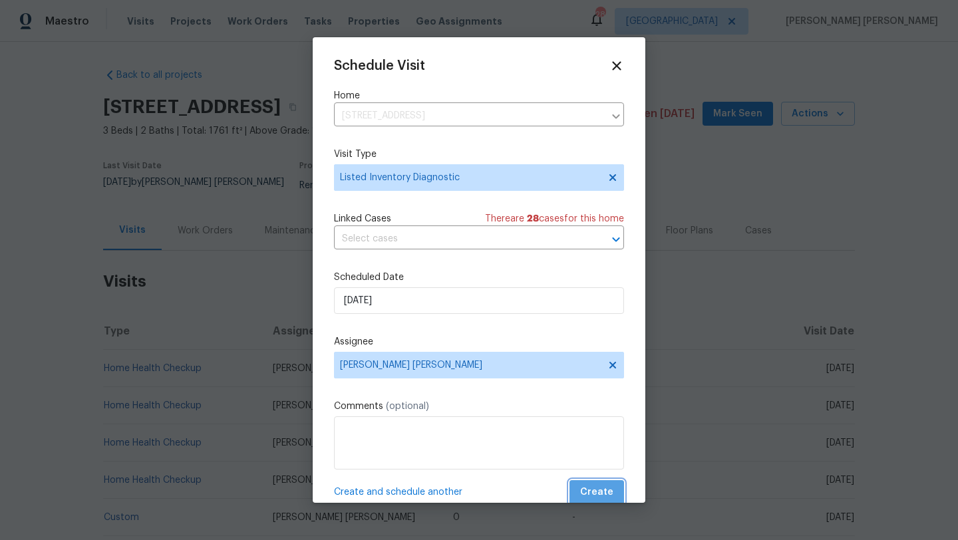
click at [603, 484] on button "Create" at bounding box center [596, 492] width 55 height 25
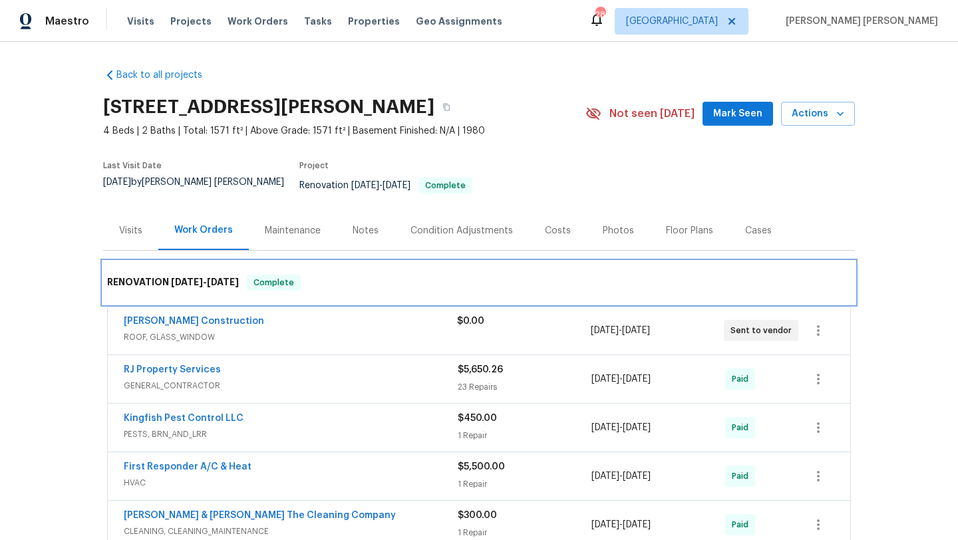
click at [327, 275] on div "RENOVATION [DATE] - [DATE] Complete" at bounding box center [479, 283] width 744 height 16
